Goal: Task Accomplishment & Management: Manage account settings

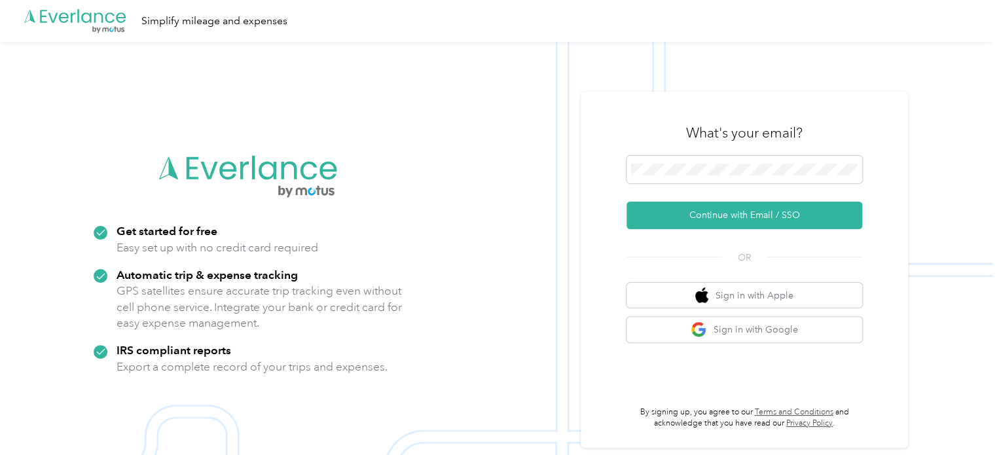
click at [771, 153] on div "What's your email?" at bounding box center [745, 133] width 236 height 46
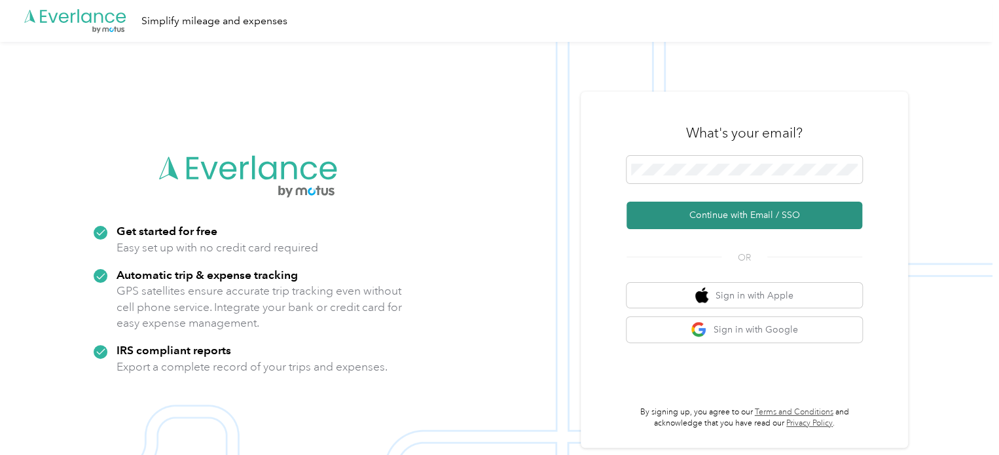
click at [744, 210] on button "Continue with Email / SSO" at bounding box center [745, 215] width 236 height 27
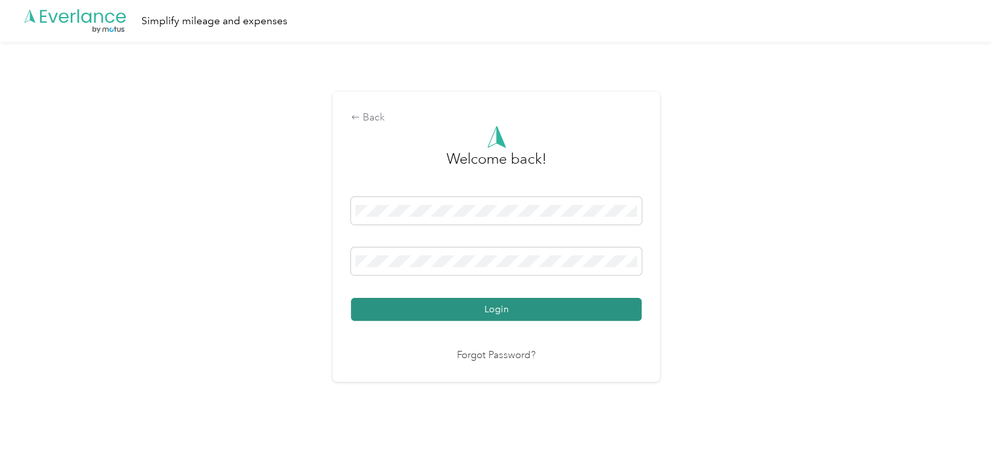
click at [579, 311] on button "Login" at bounding box center [496, 309] width 291 height 23
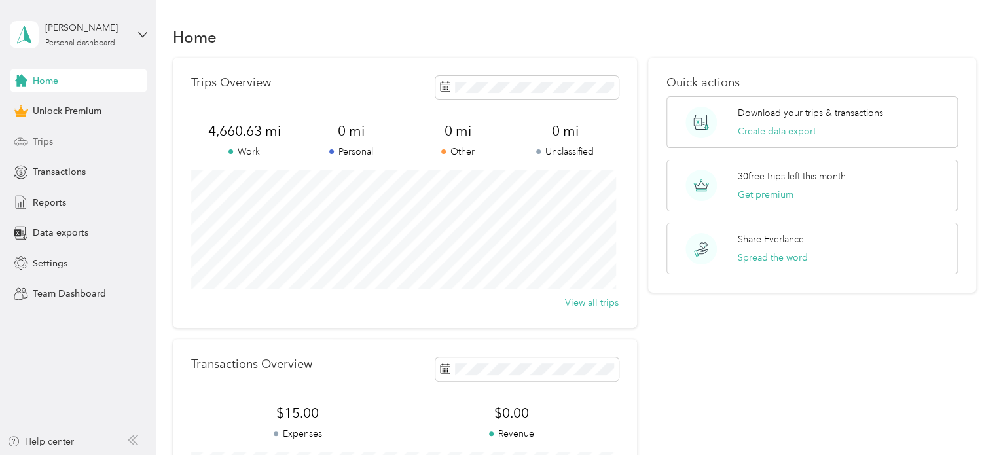
click at [60, 142] on div "Trips" at bounding box center [78, 142] width 137 height 24
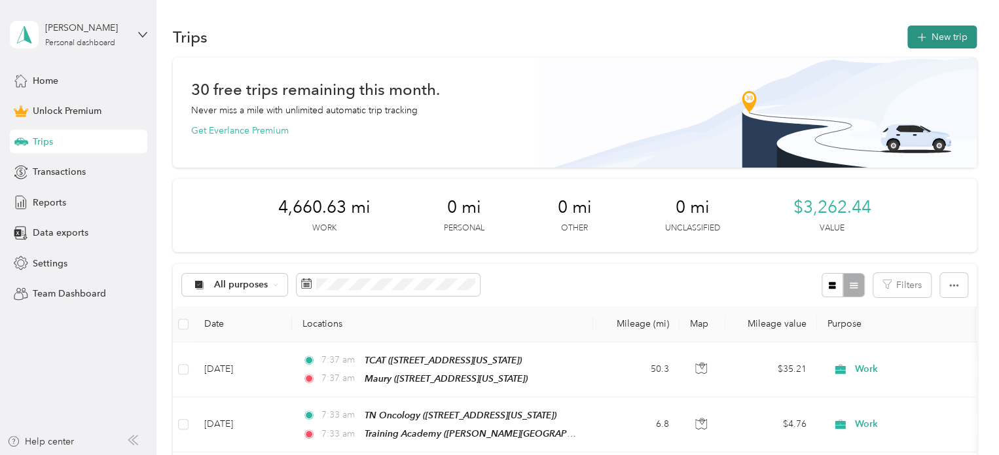
click at [932, 36] on button "New trip" at bounding box center [941, 37] width 69 height 23
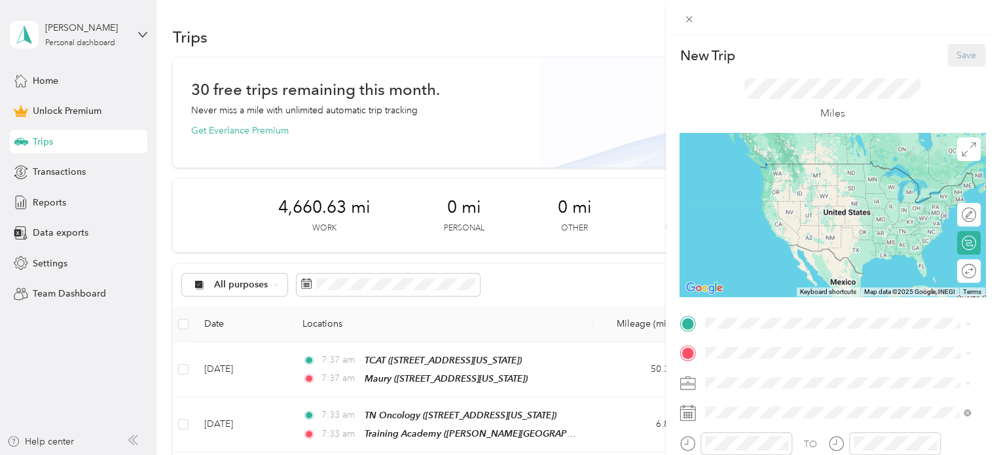
click at [733, 204] on ol "Work Personal ATS ATS Other Charity Medical Moving Commute" at bounding box center [838, 277] width 274 height 183
click at [733, 371] on div "TO Add photo" at bounding box center [833, 456] width 306 height 287
click at [750, 200] on li "Work" at bounding box center [838, 199] width 274 height 23
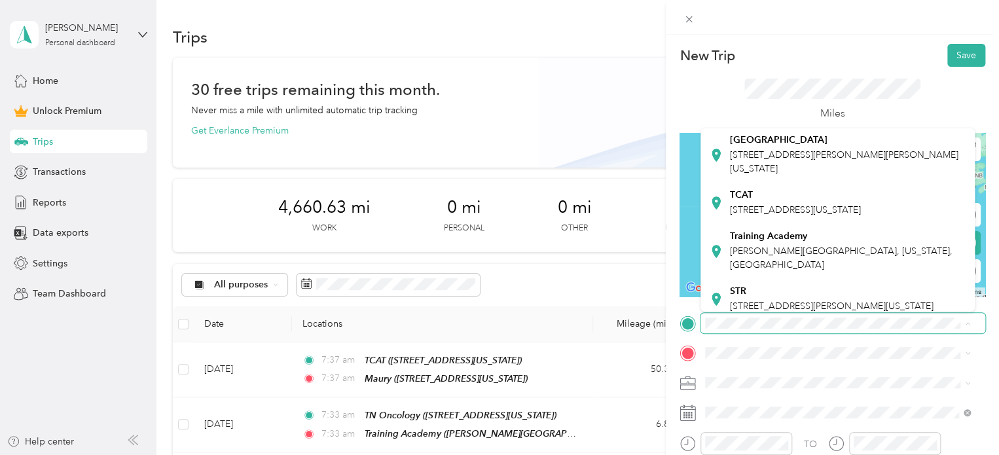
scroll to position [181, 0]
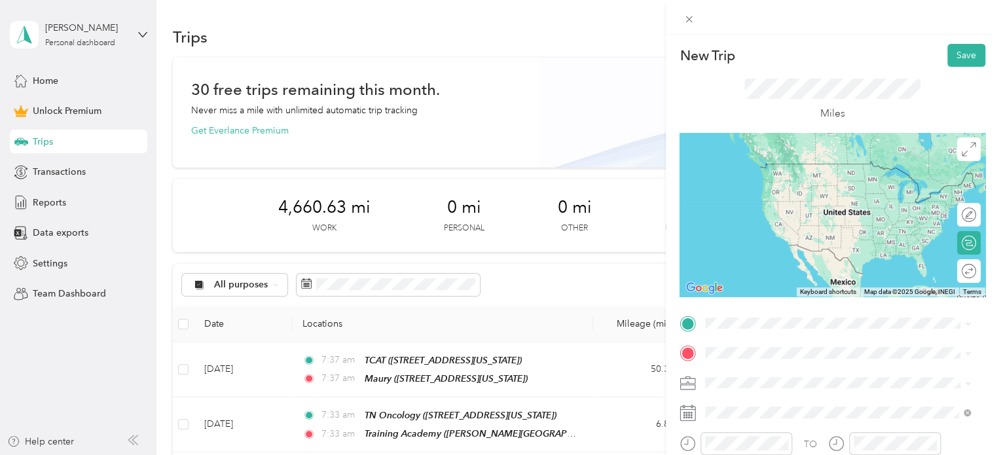
click at [773, 236] on div "Training Academy [PERSON_NAME][GEOGRAPHIC_DATA], [US_STATE], [GEOGRAPHIC_DATA]" at bounding box center [848, 215] width 236 height 41
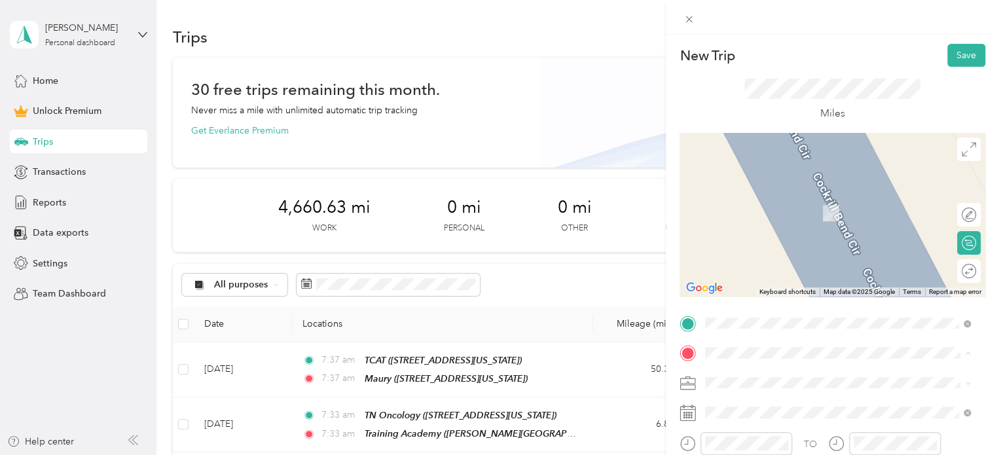
click at [790, 211] on span "[STREET_ADDRESS][US_STATE]" at bounding box center [795, 213] width 131 height 11
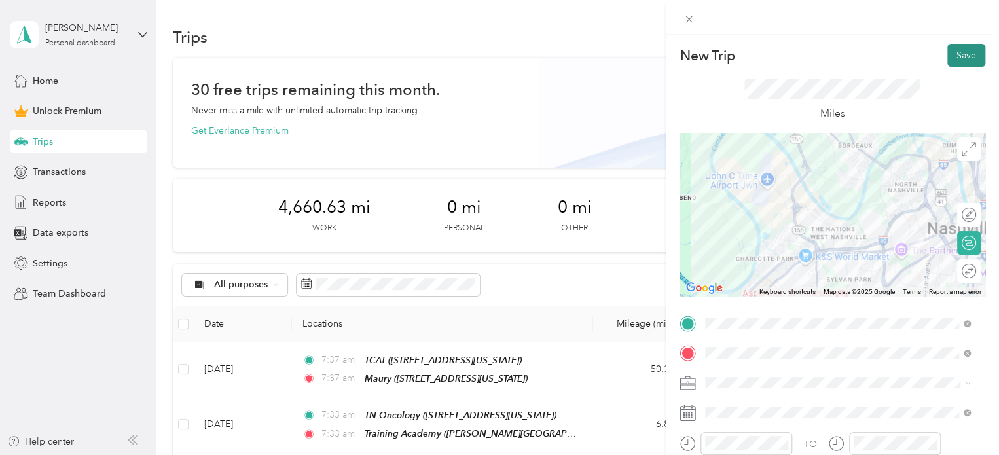
click at [960, 51] on button "Save" at bounding box center [966, 55] width 38 height 23
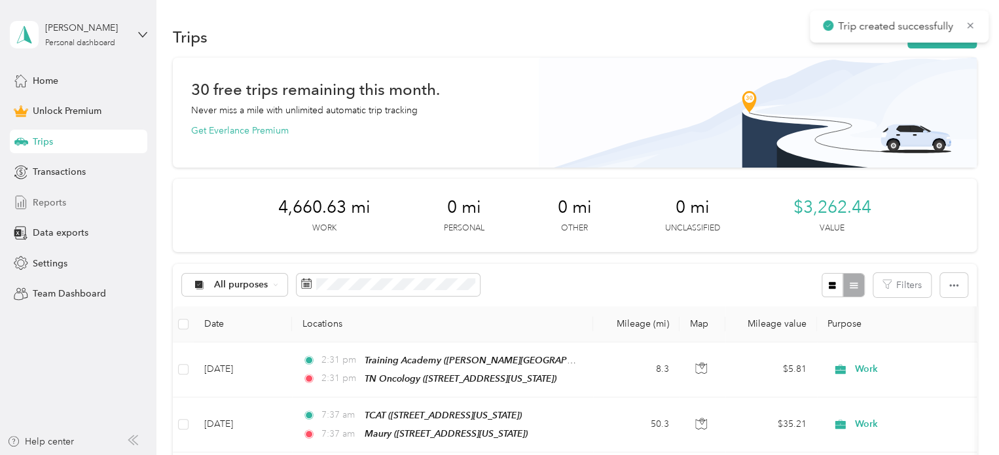
click at [53, 204] on span "Reports" at bounding box center [49, 203] width 33 height 14
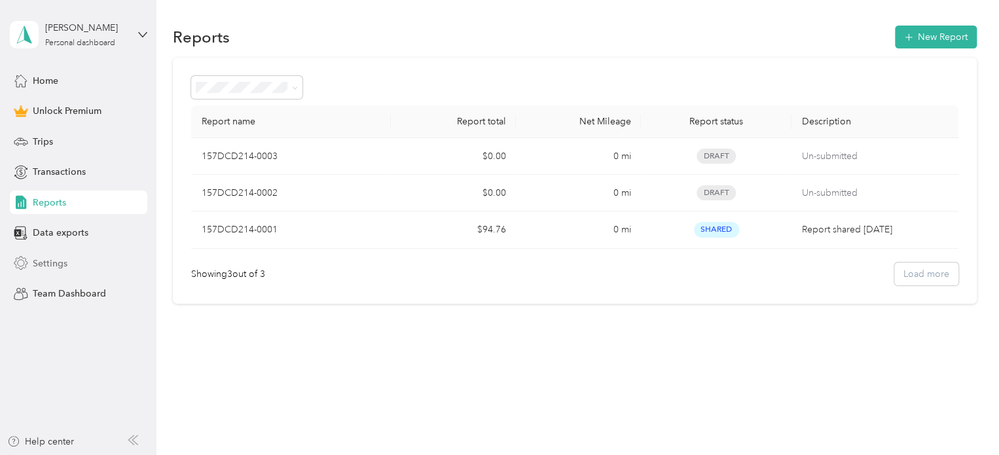
click at [77, 259] on div "Settings" at bounding box center [78, 263] width 137 height 24
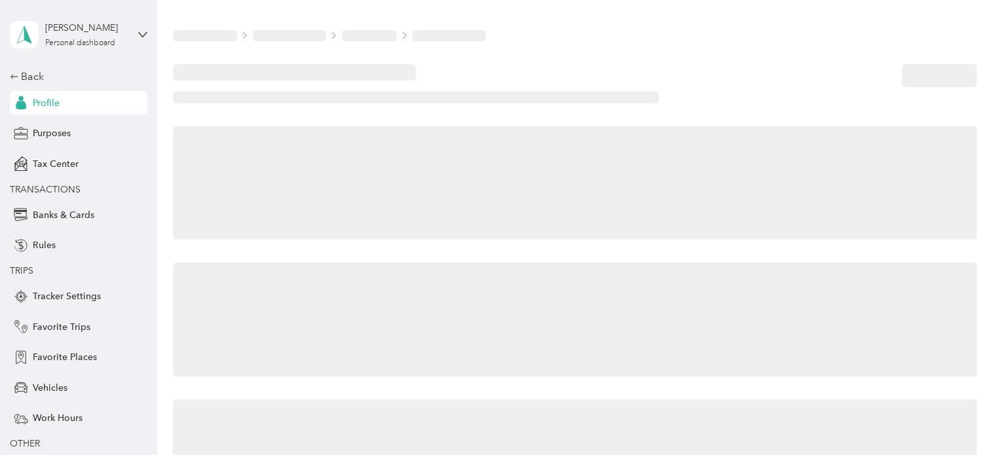
click at [71, 228] on div "Back Profile Purposes Tax Center TRANSACTIONS Banks & Cards Rules TRIPS Tracker…" at bounding box center [78, 275] width 137 height 412
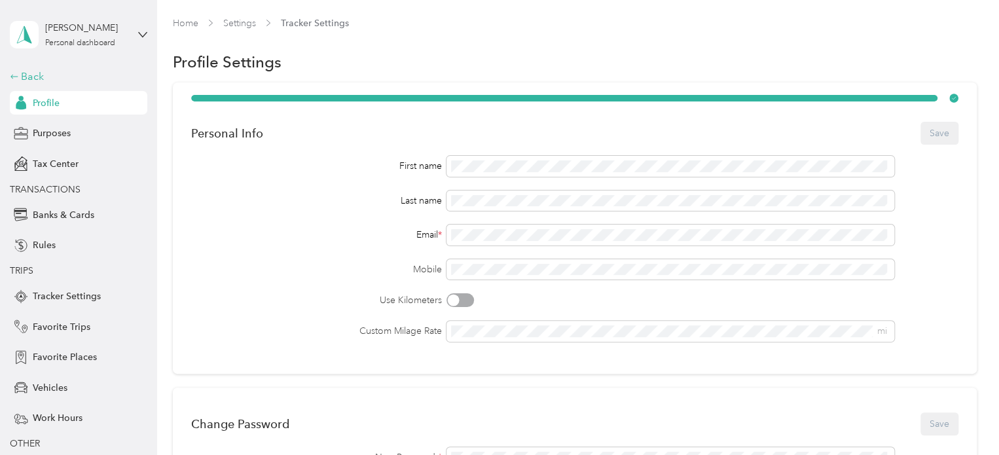
click at [33, 76] on div "Back" at bounding box center [75, 77] width 131 height 16
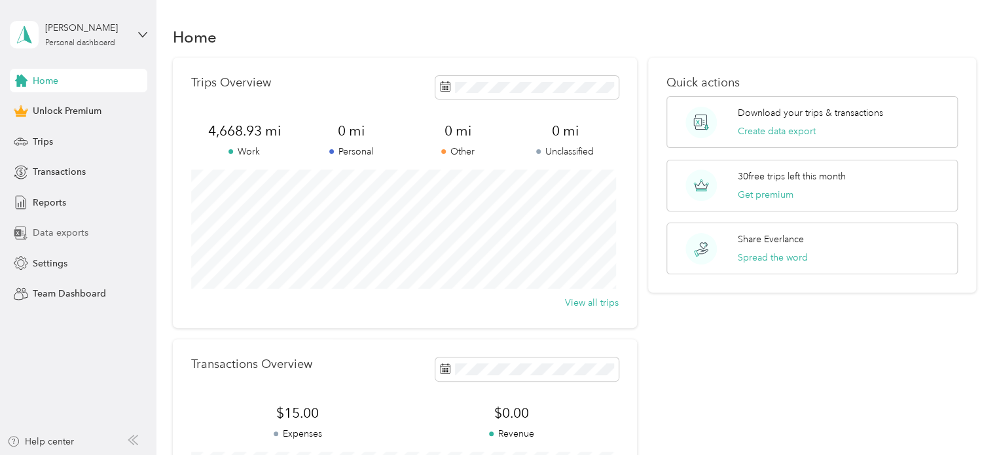
click at [60, 231] on span "Data exports" at bounding box center [61, 233] width 56 height 14
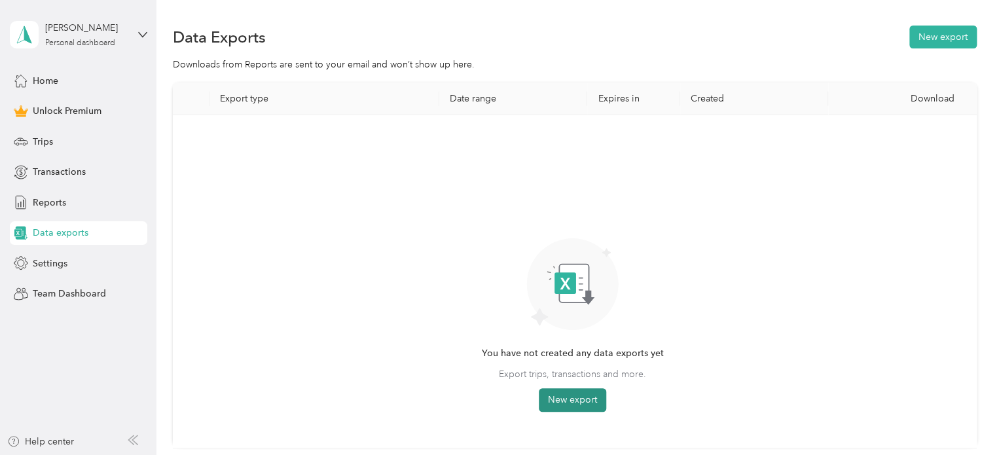
click at [559, 406] on button "New export" at bounding box center [572, 400] width 67 height 24
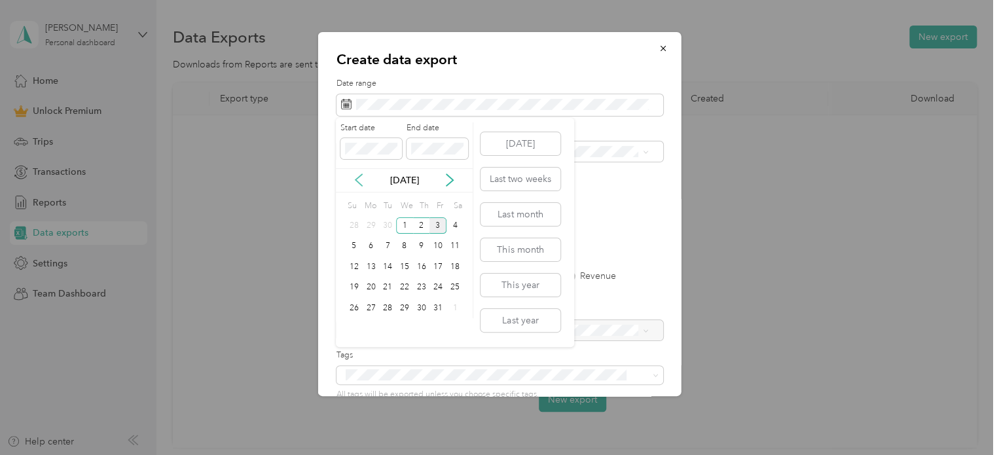
click at [361, 185] on icon at bounding box center [359, 180] width 7 height 12
click at [456, 265] on div "20" at bounding box center [455, 267] width 17 height 16
click at [455, 304] on div "4" at bounding box center [455, 308] width 17 height 16
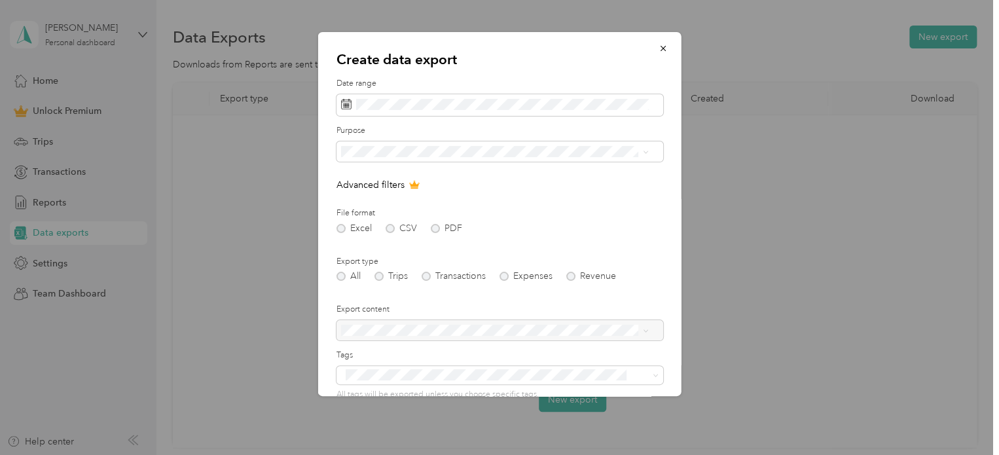
scroll to position [112, 0]
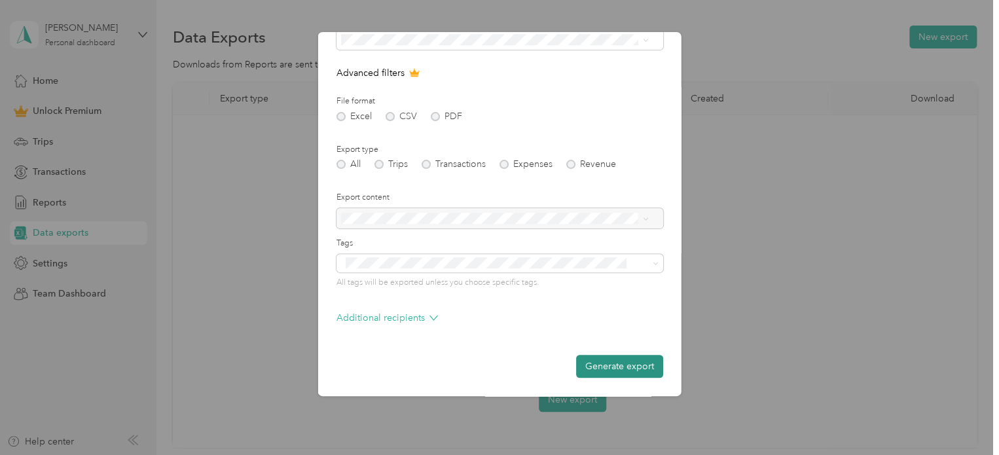
click at [584, 361] on button "Generate export" at bounding box center [619, 366] width 87 height 23
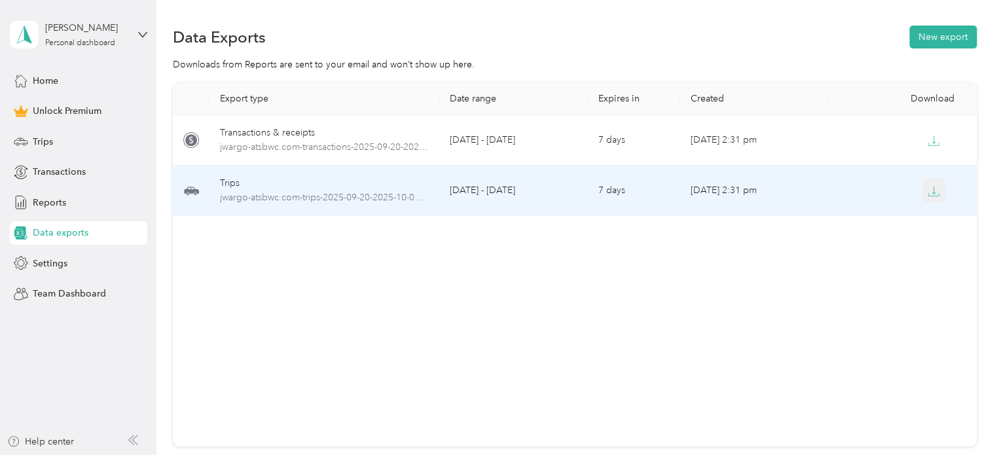
click at [932, 187] on icon "button" at bounding box center [934, 190] width 4 height 8
